Goal: Transaction & Acquisition: Download file/media

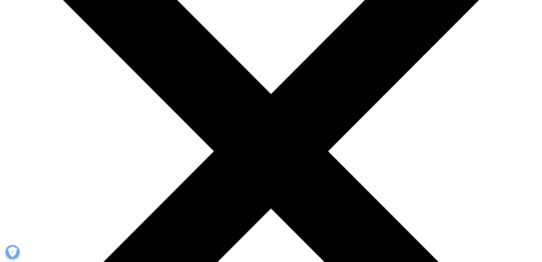
scroll to position [151, 0]
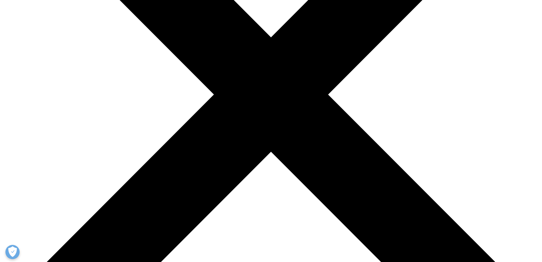
scroll to position [180, 0]
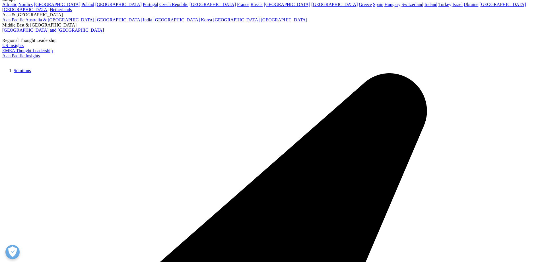
scroll to position [142, 0]
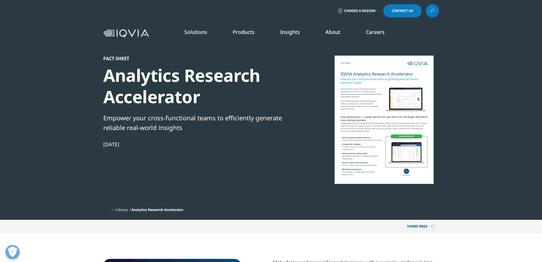
scroll to position [114, 0]
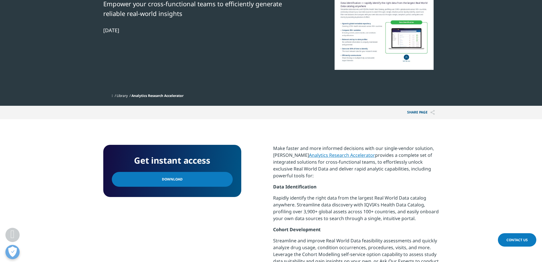
click at [174, 193] on div "Get instant access Download" at bounding box center [172, 171] width 138 height 52
click at [179, 186] on link "Download" at bounding box center [172, 179] width 121 height 15
